Goal: Task Accomplishment & Management: Use online tool/utility

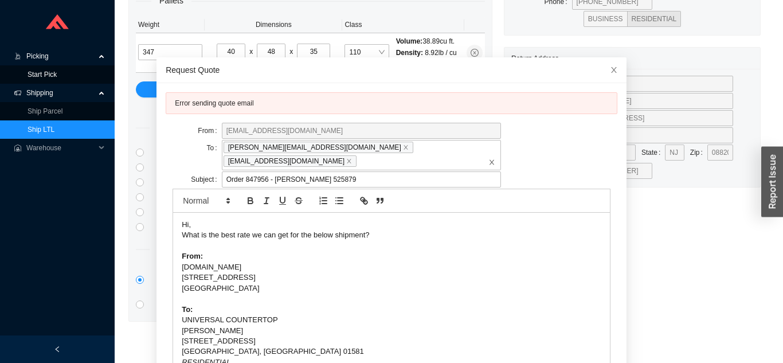
click at [36, 74] on link "Start Pick" at bounding box center [42, 74] width 29 height 8
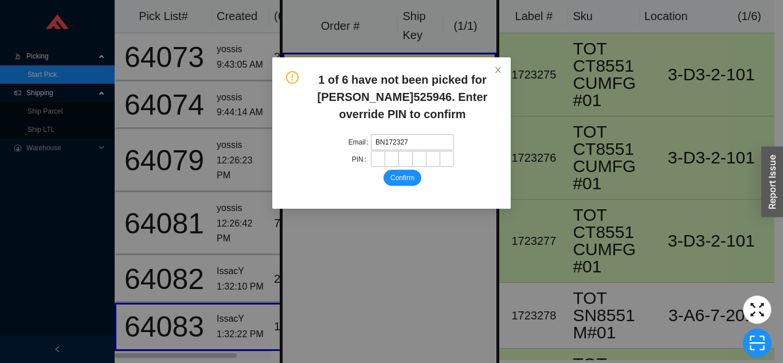
type input "BN1723275"
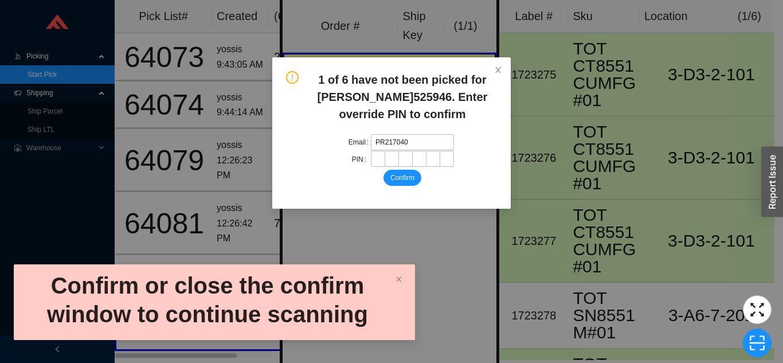
type input "PR2170408"
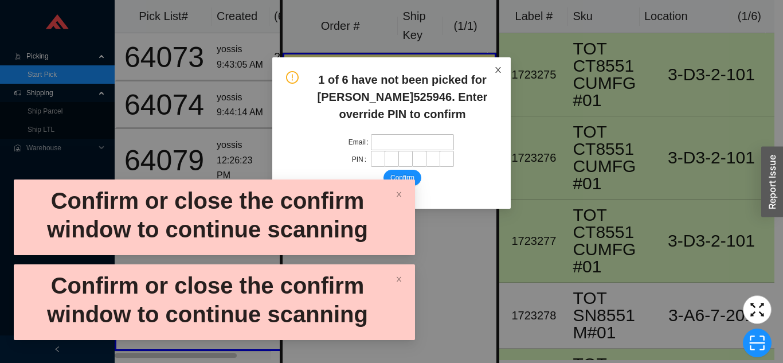
click at [502, 78] on span "Close" at bounding box center [497, 69] width 25 height 25
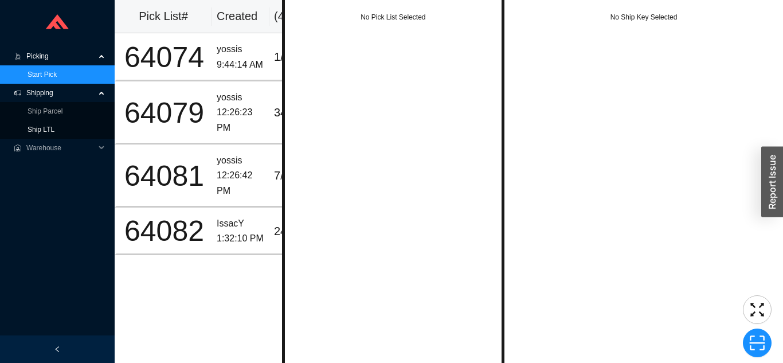
click at [42, 130] on link "Ship LTL" at bounding box center [41, 130] width 27 height 8
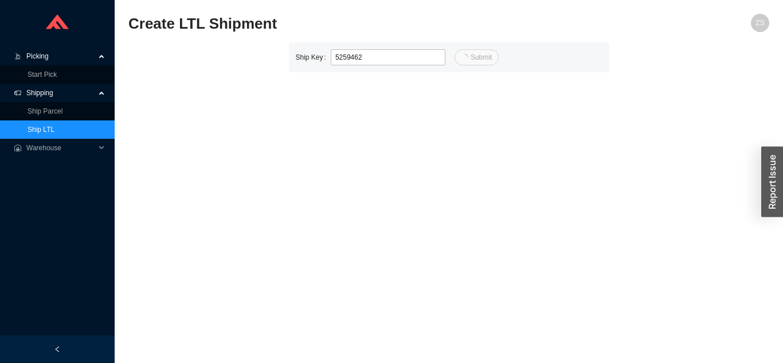
type input "2"
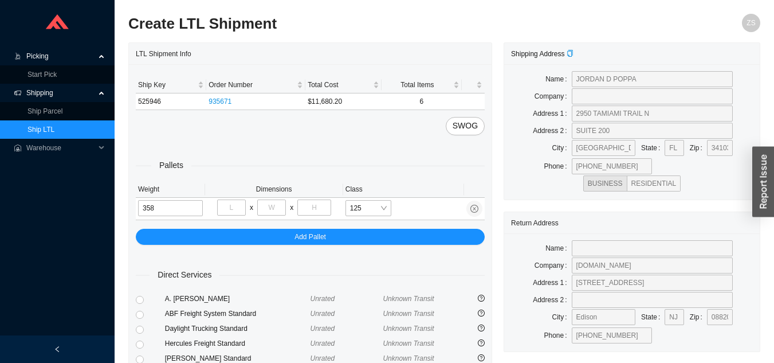
type input "358"
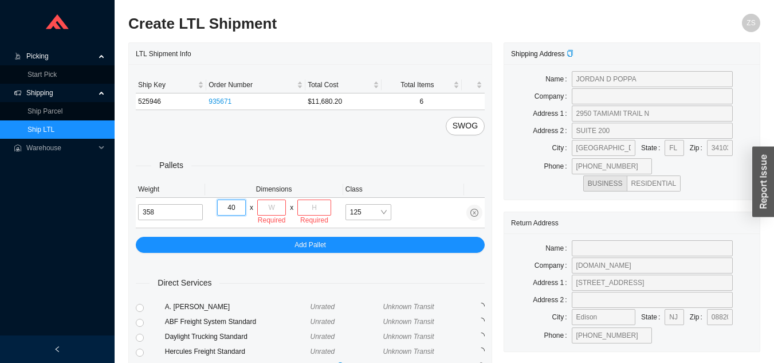
type input "40"
type input "48"
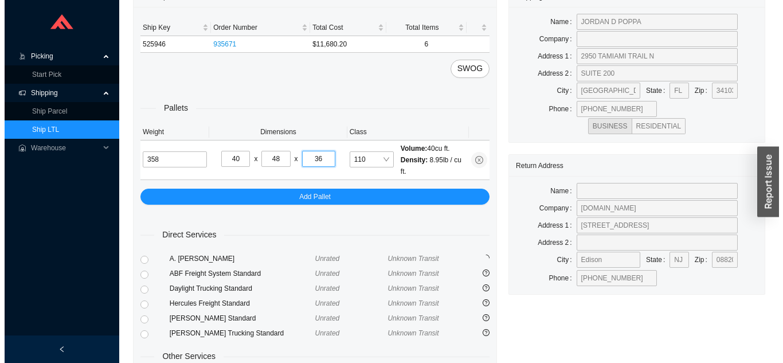
scroll to position [164, 0]
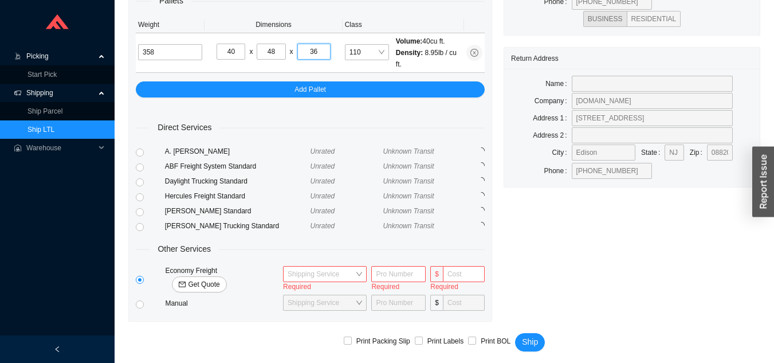
type input "36"
click at [220, 279] on span "Get Quote" at bounding box center [204, 284] width 32 height 11
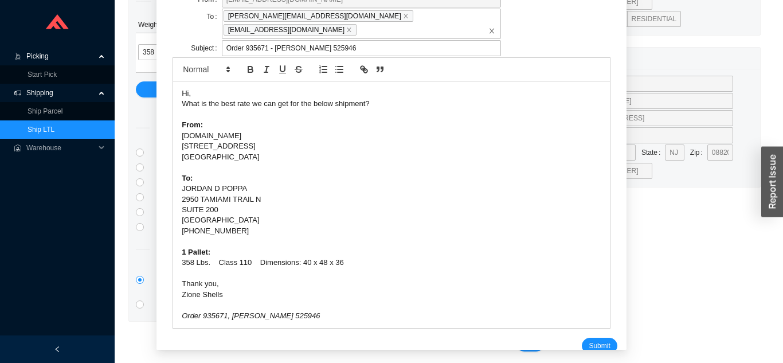
scroll to position [71, 0]
click at [590, 339] on span "Submit" at bounding box center [599, 344] width 21 height 11
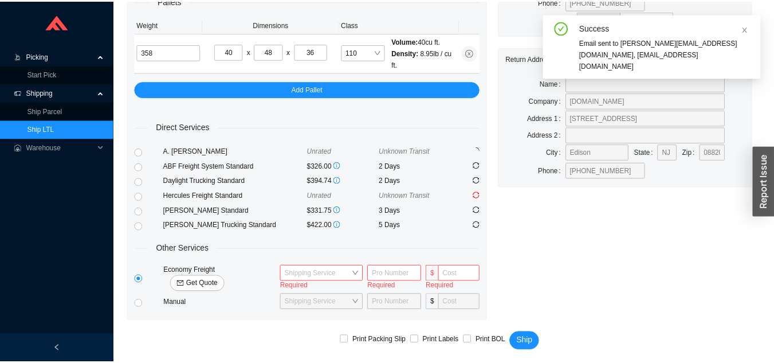
scroll to position [14, 0]
